Goal: Navigation & Orientation: Understand site structure

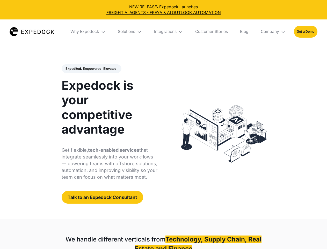
select select
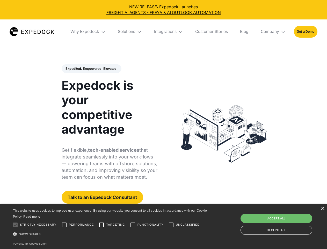
click at [163, 32] on div "Integrations" at bounding box center [165, 31] width 23 height 5
click at [88, 32] on div "Why Expedock" at bounding box center [80, 31] width 29 height 5
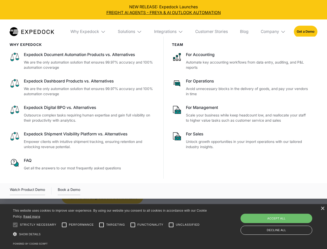
click at [130, 32] on div "Solutions" at bounding box center [126, 31] width 17 height 5
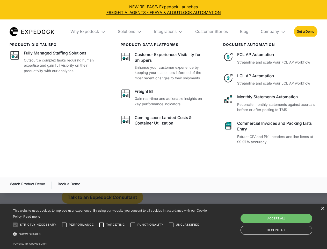
click at [169, 32] on div "Integrations" at bounding box center [165, 31] width 23 height 5
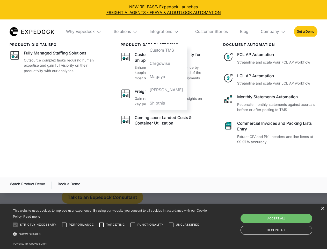
click at [274, 32] on div "Company" at bounding box center [270, 31] width 18 height 5
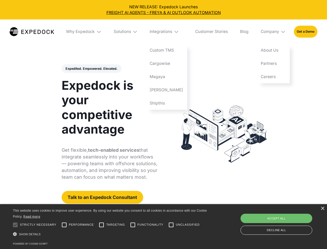
click at [91, 69] on div "Expedited. Empowered. Elevated. Automate Freight Document Extraction at 99.97% …" at bounding box center [110, 133] width 96 height 139
click at [15, 225] on div at bounding box center [15, 224] width 10 height 10
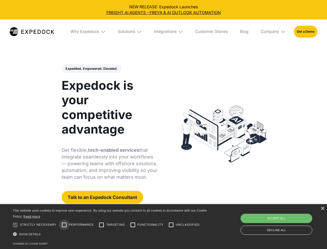
click at [64, 225] on input "Performance" at bounding box center [64, 224] width 10 height 10
checkbox input "true"
click at [102, 225] on input "Targeting" at bounding box center [101, 224] width 10 height 10
checkbox input "true"
click at [133, 225] on input "Functionality" at bounding box center [133, 224] width 10 height 10
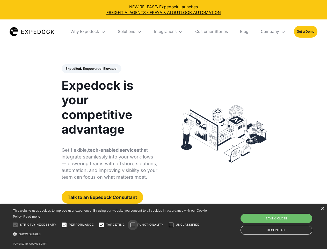
checkbox input "true"
